Goal: Find specific page/section: Find specific page/section

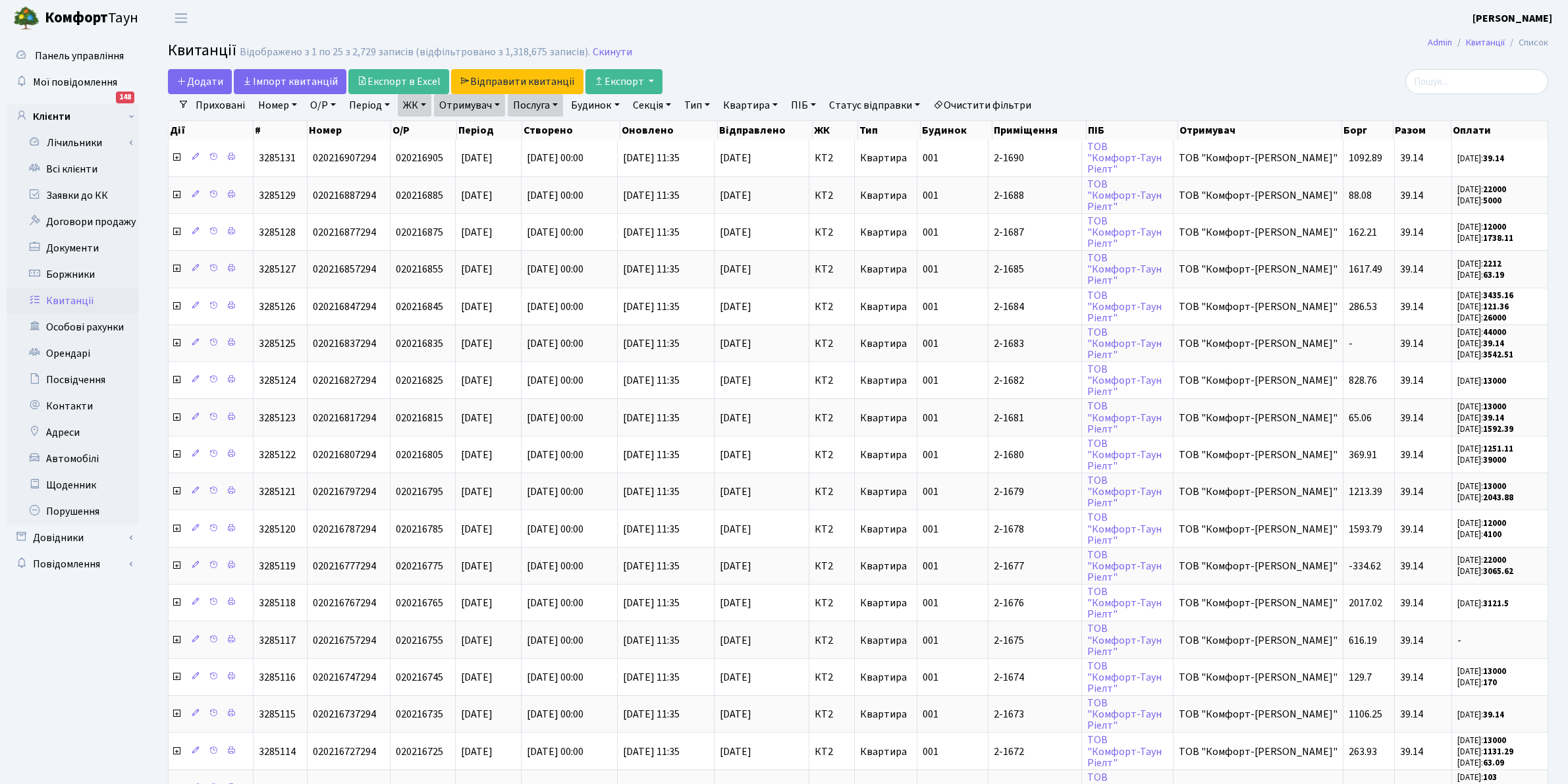
select select "25"
click at [64, 163] on link "Всі клієнти" at bounding box center [72, 169] width 132 height 26
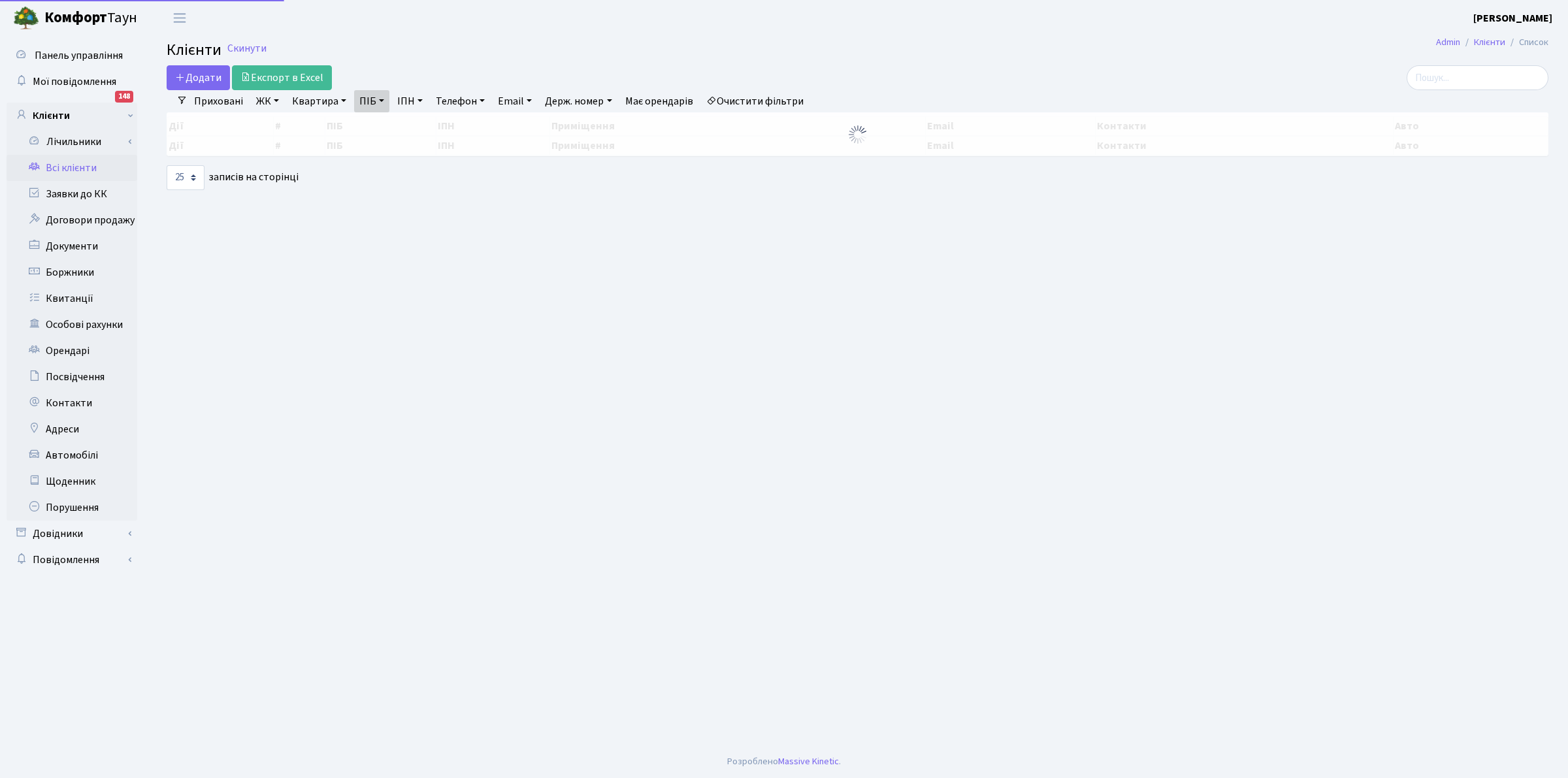
select select "25"
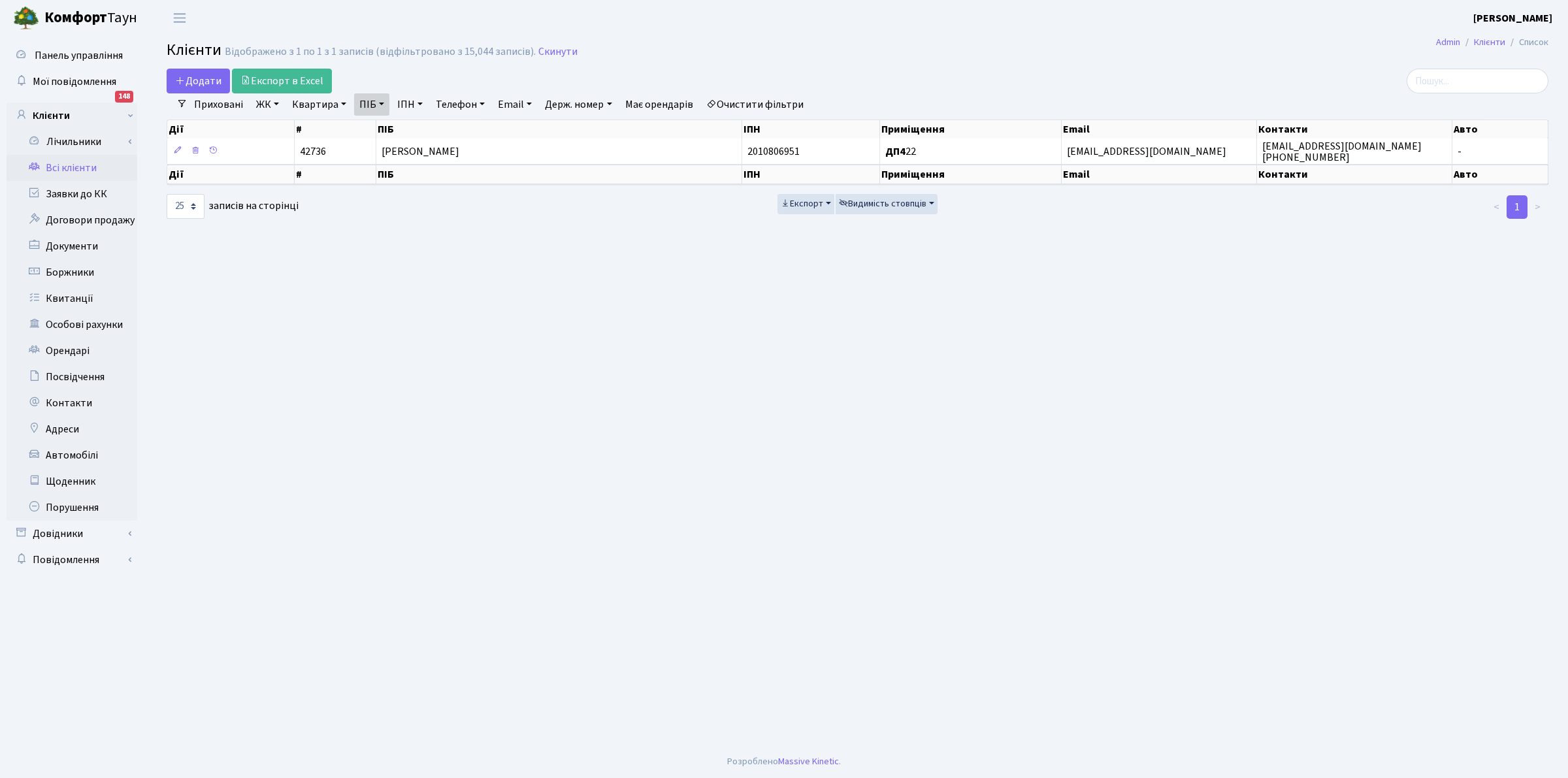
click at [53, 168] on link "Всі клієнти" at bounding box center [72, 167] width 131 height 26
select select "25"
click at [75, 163] on link "Всі клієнти" at bounding box center [72, 167] width 131 height 26
select select "25"
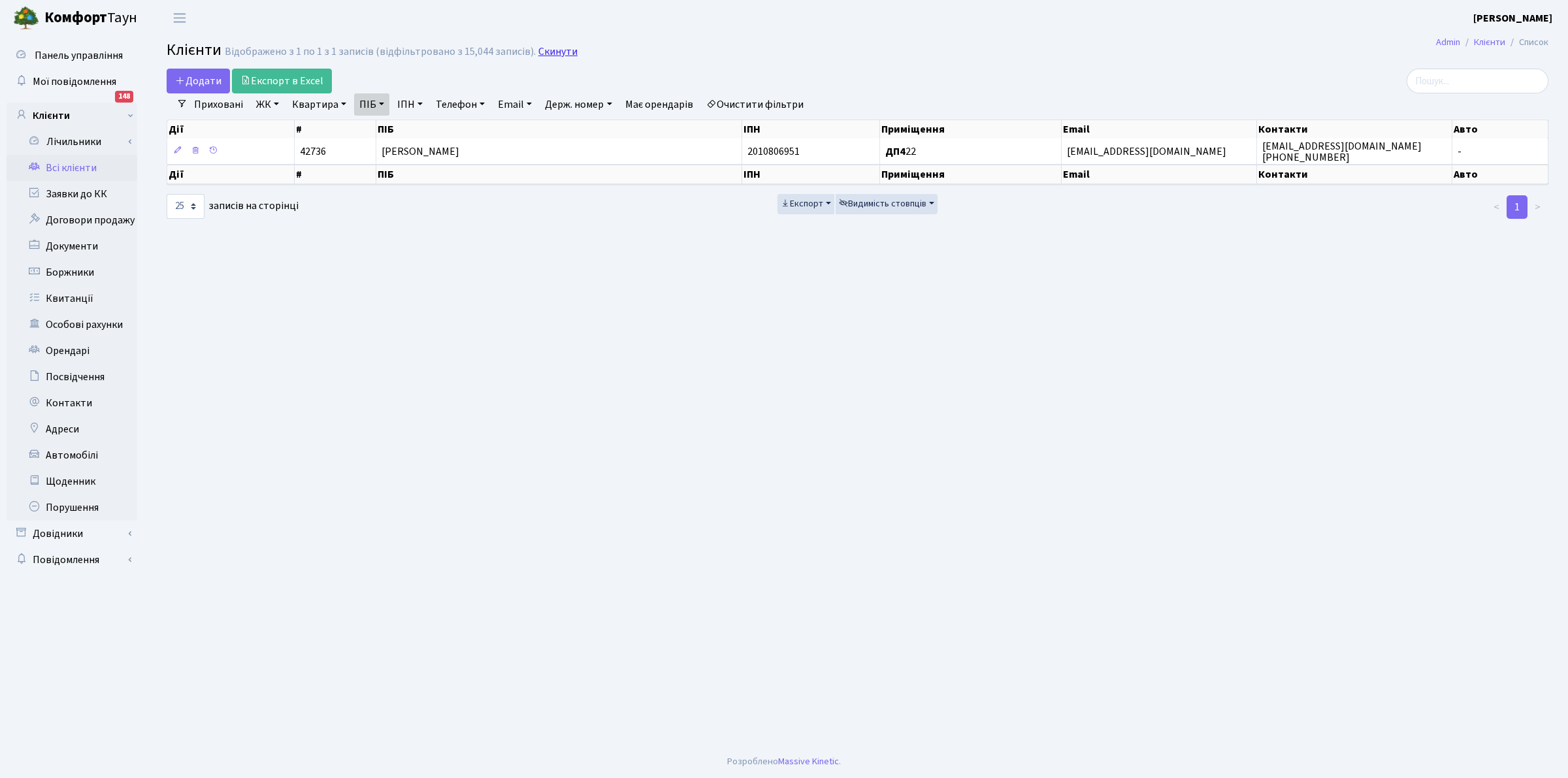
click at [556, 50] on link "Скинути" at bounding box center [558, 52] width 39 height 13
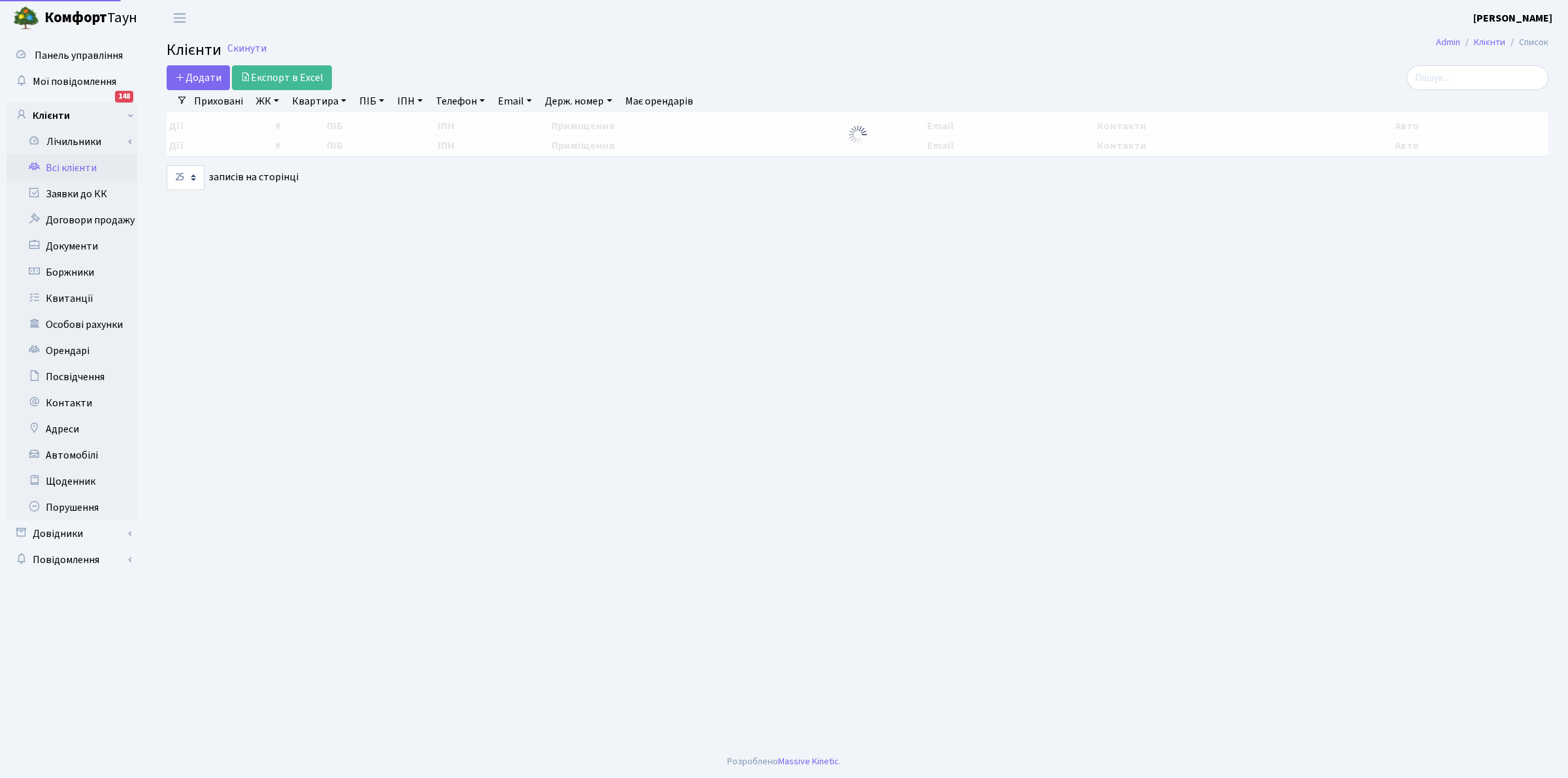
select select "25"
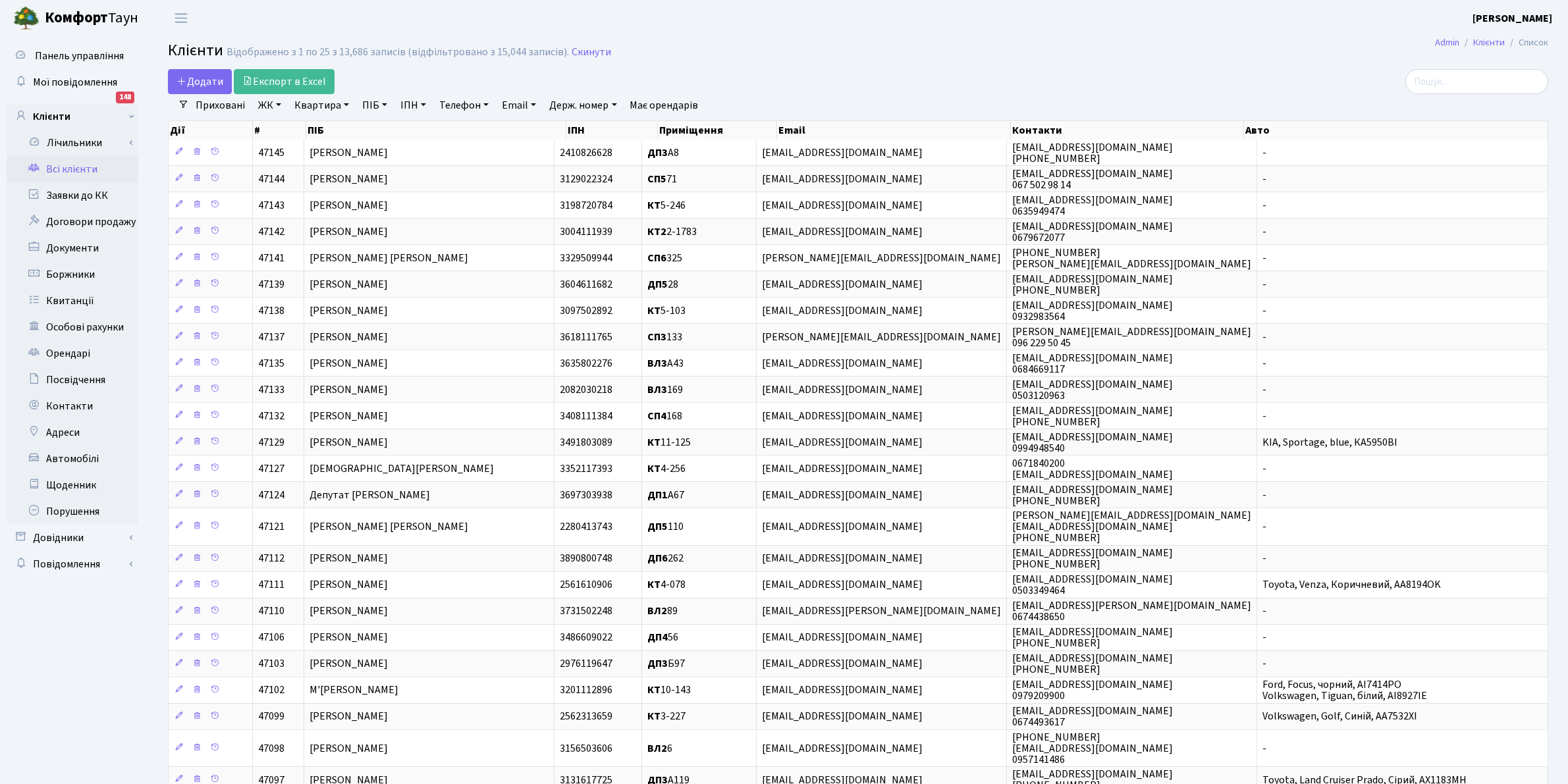
click at [331, 107] on link "Квартира" at bounding box center [322, 106] width 65 height 22
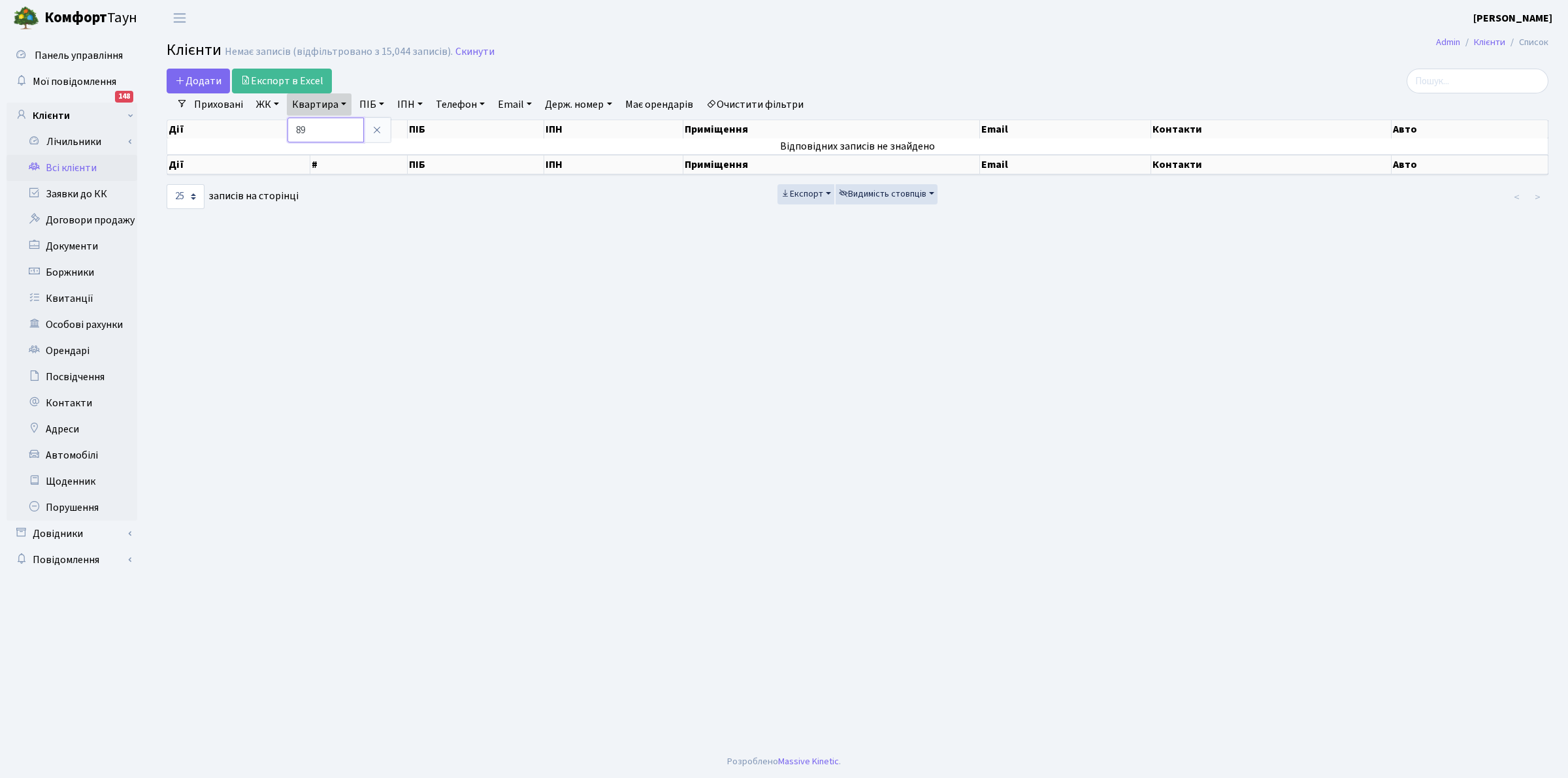
type input "89"
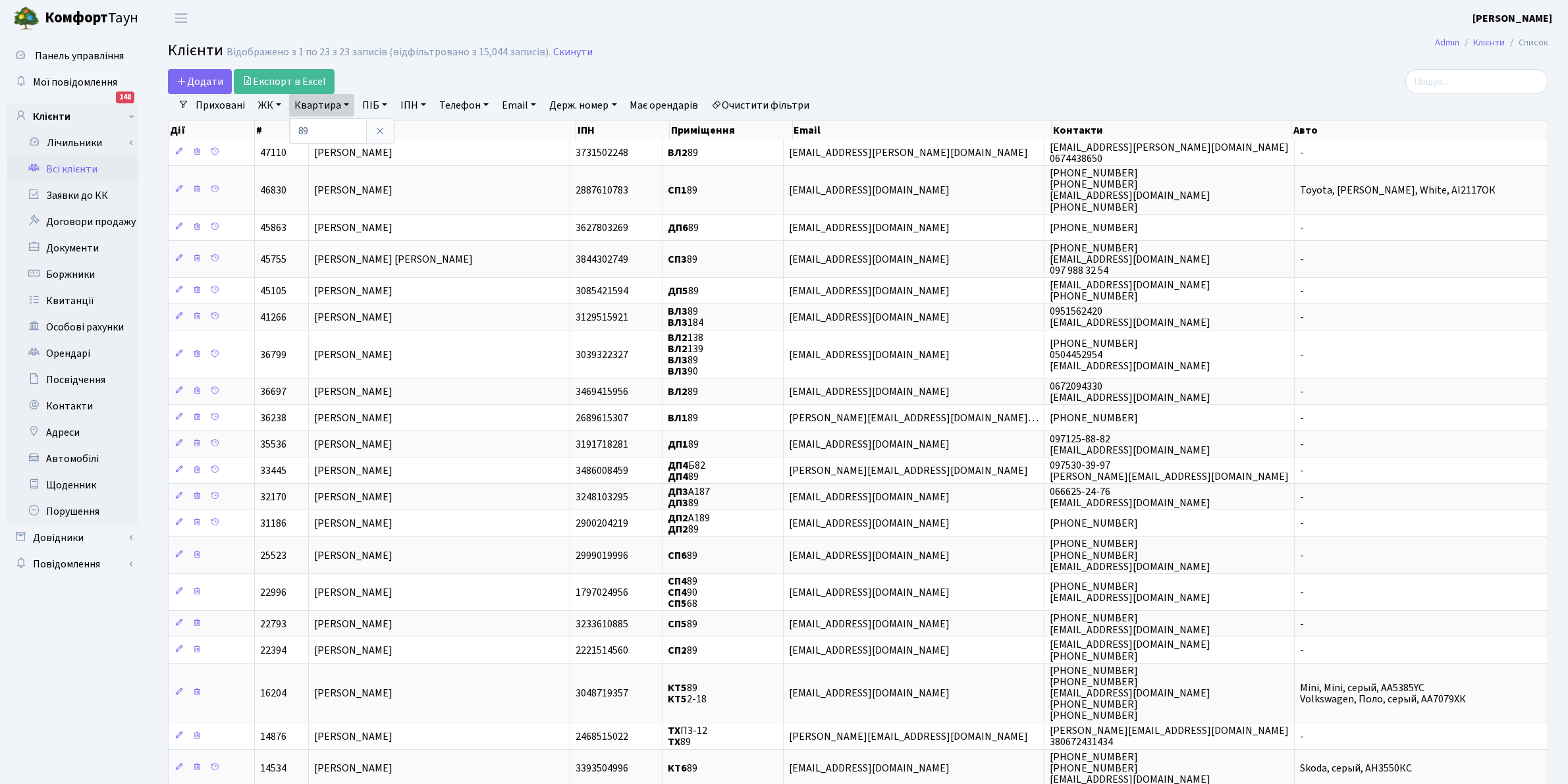
click at [267, 102] on link "ЖК" at bounding box center [269, 106] width 33 height 22
click at [316, 159] on li "ТХ, вул. [PERSON_NAME], 1/2" at bounding box center [335, 151] width 159 height 23
